Goal: Task Accomplishment & Management: Complete application form

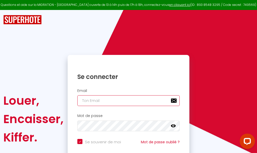
click at [132, 101] on input "email" at bounding box center [128, 100] width 102 height 11
type input "m"
checkbox input "true"
type input "ma"
checkbox input "true"
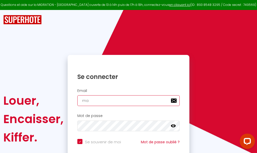
type input "mar"
checkbox input "true"
type input "marc"
checkbox input "true"
type input "marcd"
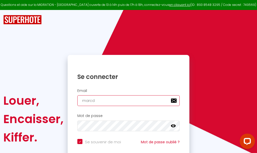
checkbox input "true"
type input "marcdp"
checkbox input "true"
type input "marcdpo"
checkbox input "true"
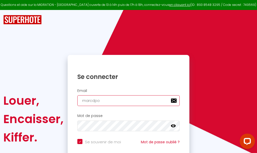
type input "marcdpoz"
checkbox input "true"
type input "marcdpoz."
checkbox input "true"
type input "marcdpoz.l"
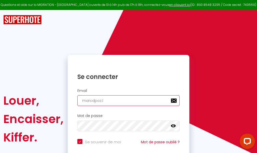
checkbox input "true"
type input "marcdpoz.lo"
checkbox input "true"
type input "marcdpoz.loc"
checkbox input "true"
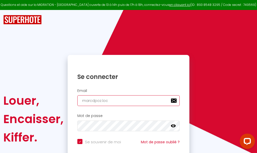
type input "marcdpoz.loca"
checkbox input "true"
type input "marcdpoz.locat"
checkbox input "true"
type input "marcdpoz.locati"
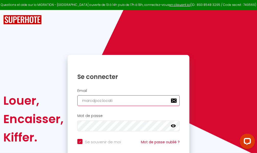
checkbox input "true"
type input "marcdpoz.locatio"
checkbox input "true"
type input "marcdpoz.location"
checkbox input "true"
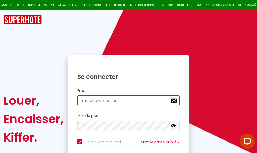
type input "marcdpoz.location@"
checkbox input "true"
type input "marcdpoz.location@g"
checkbox input "true"
type input "marcdpoz.location@gm"
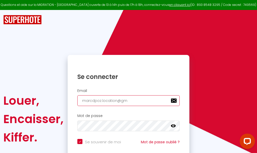
checkbox input "true"
type input "marcdpoz.location@gma"
checkbox input "true"
type input "marcdpoz.location@gmai"
checkbox input "true"
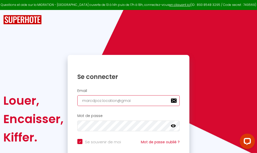
type input "[EMAIL_ADDRESS]"
checkbox input "true"
type input "[EMAIL_ADDRESS]."
checkbox input "true"
type input "marcdpoz.location@gmail.c"
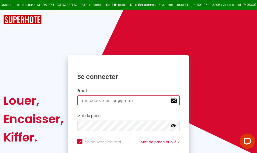
checkbox input "true"
type input "[EMAIL_ADDRESS][DOMAIN_NAME]"
checkbox input "true"
type input "[EMAIL_ADDRESS][DOMAIN_NAME]"
checkbox input "true"
